Goal: Task Accomplishment & Management: Manage account settings

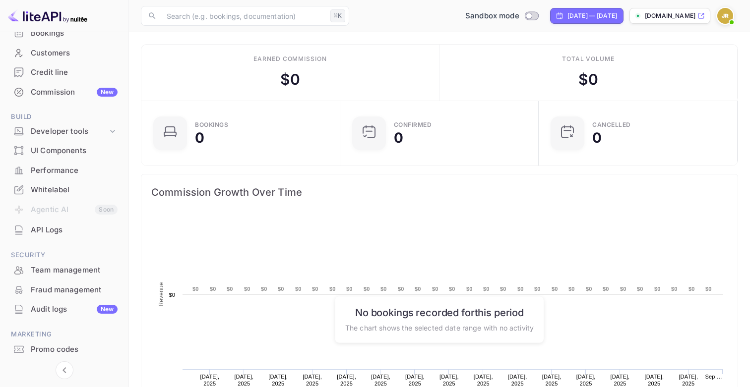
scroll to position [110, 0]
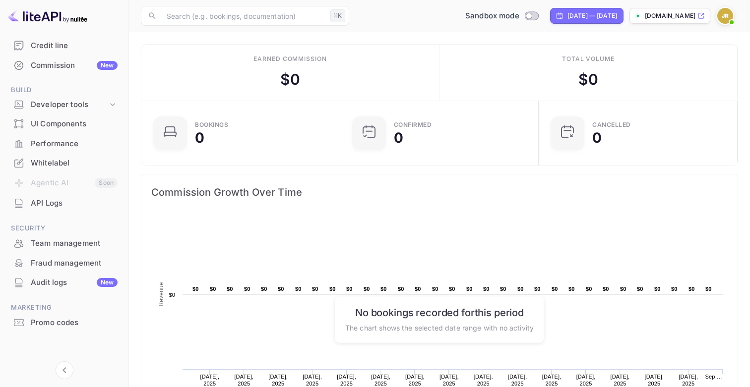
click at [62, 158] on div "Whitelabel" at bounding box center [74, 163] width 87 height 11
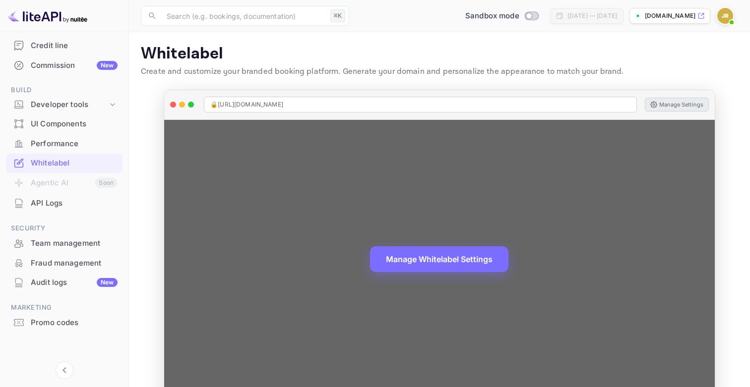
click at [685, 104] on button "Manage Settings" at bounding box center [677, 105] width 64 height 14
click at [681, 103] on button "Manage Settings" at bounding box center [677, 105] width 64 height 14
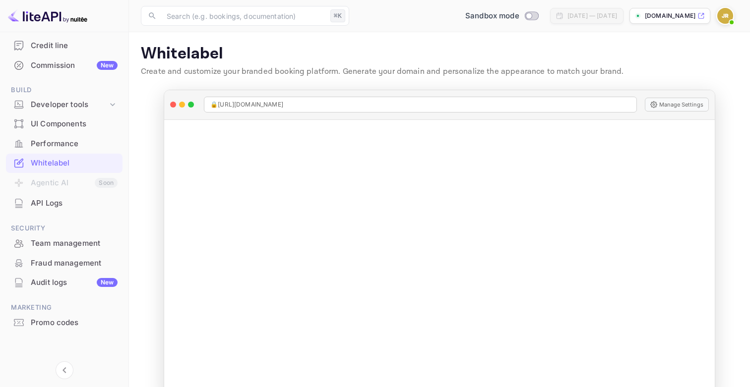
scroll to position [1, 0]
click at [725, 16] on img at bounding box center [725, 16] width 16 height 16
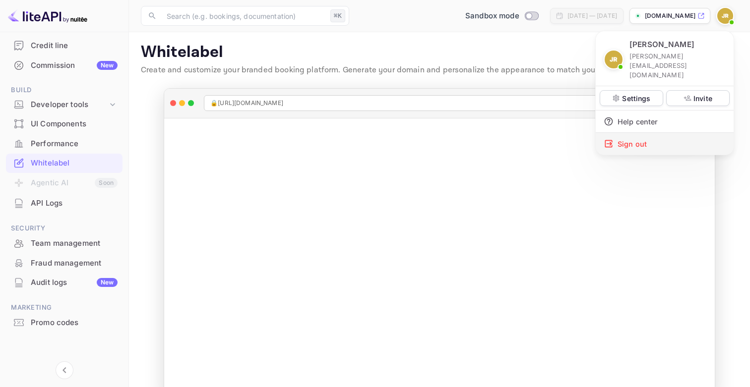
click at [654, 133] on div "Sign out" at bounding box center [665, 144] width 138 height 22
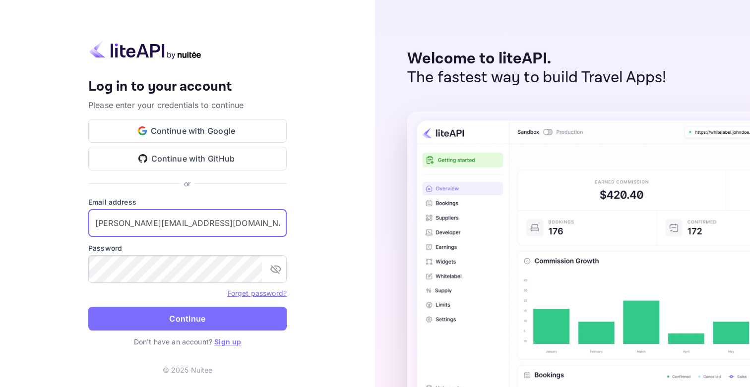
click at [197, 215] on input "[PERSON_NAME][EMAIL_ADDRESS][DOMAIN_NAME]" at bounding box center [187, 223] width 198 height 28
type input "[PERSON_NAME][EMAIL_ADDRESS][DOMAIN_NAME]"
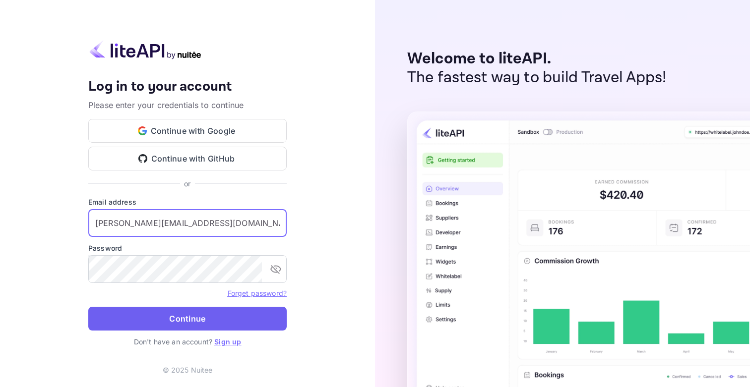
click at [269, 324] on button "Continue" at bounding box center [187, 319] width 198 height 24
